Goal: Navigation & Orientation: Find specific page/section

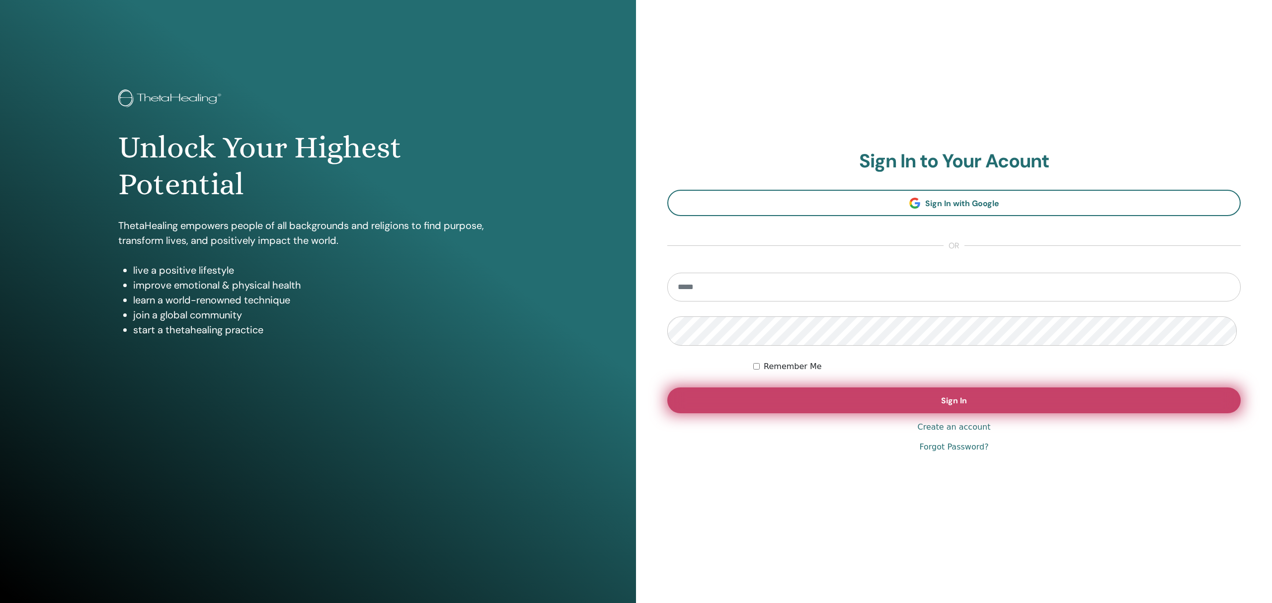
type input "**********"
click at [969, 406] on button "Sign In" at bounding box center [953, 401] width 573 height 26
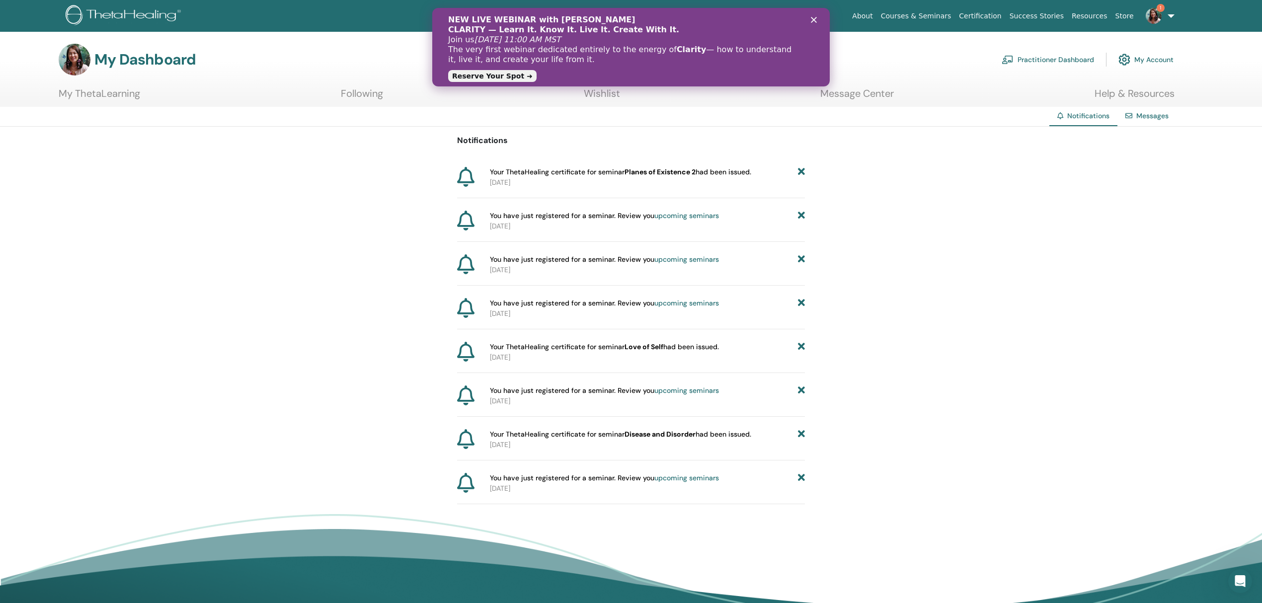
click at [1160, 64] on link "My Account" at bounding box center [1146, 60] width 55 height 22
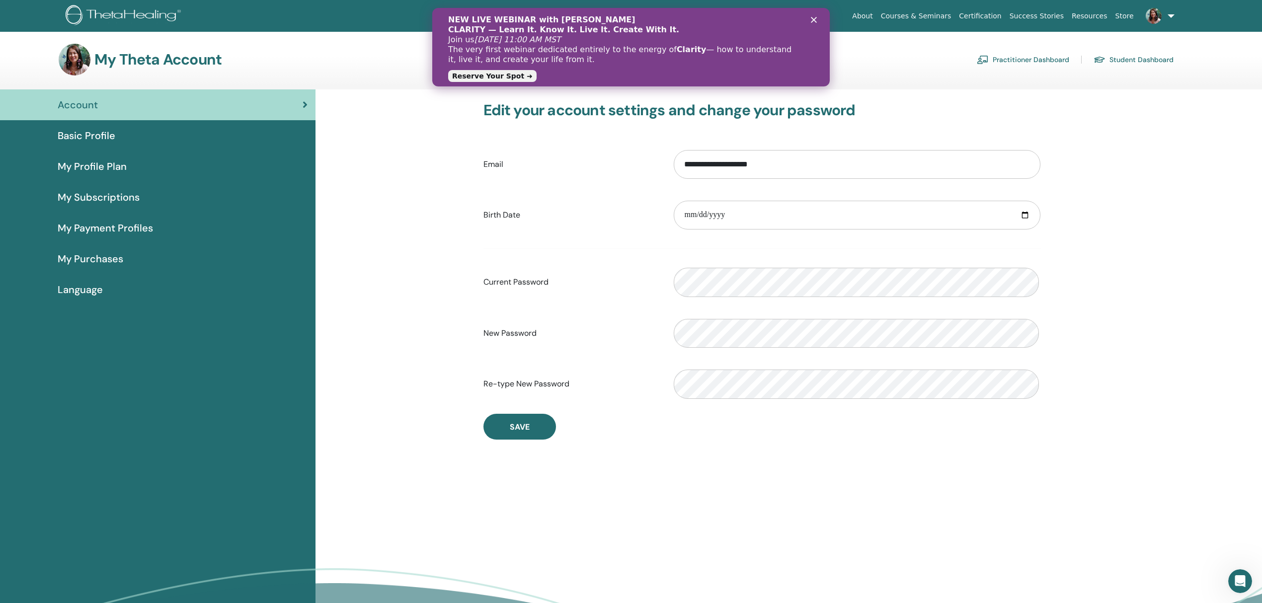
click at [1032, 65] on link "Practitioner Dashboard" at bounding box center [1023, 60] width 92 height 16
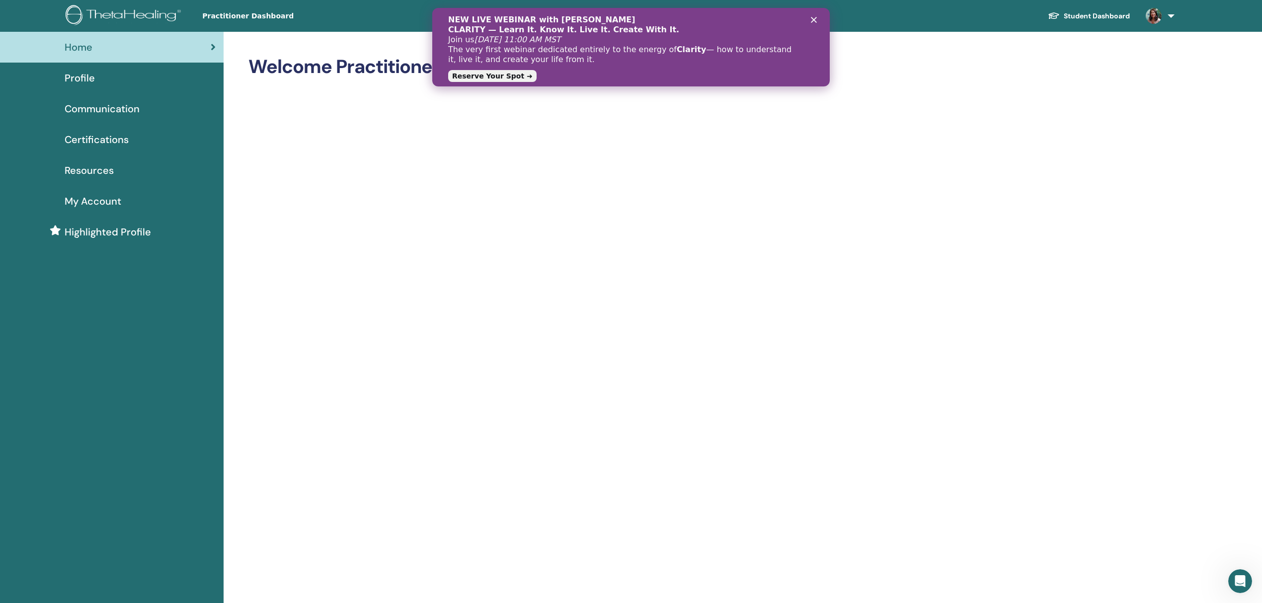
click at [814, 18] on icon "クローズ" at bounding box center [814, 20] width 6 height 6
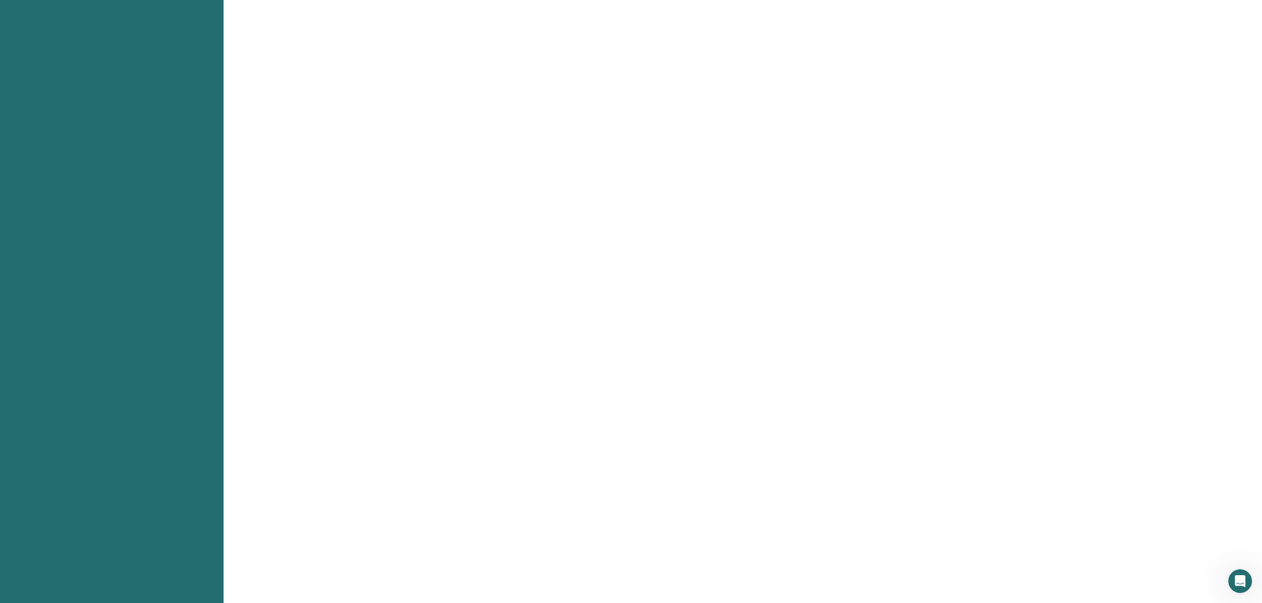
scroll to position [265, 0]
